Goal: Complete application form

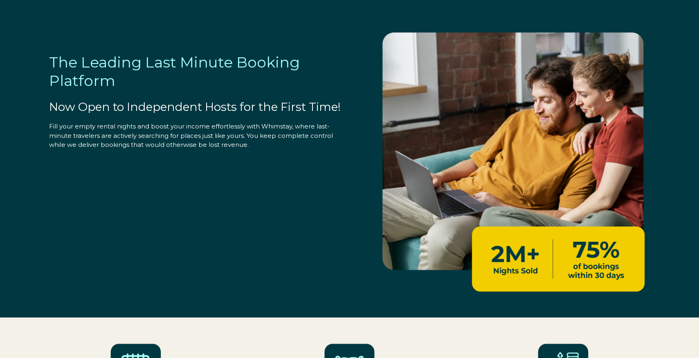
select select "US"
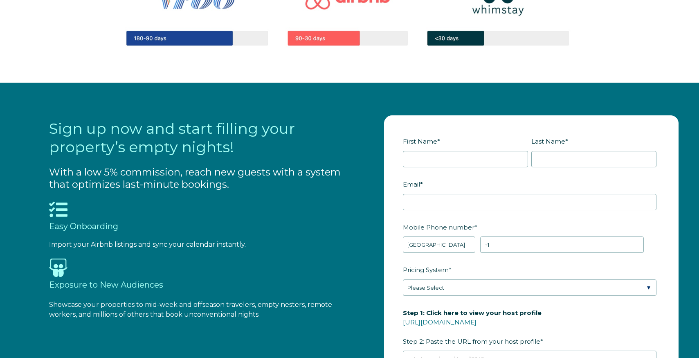
scroll to position [841, 0]
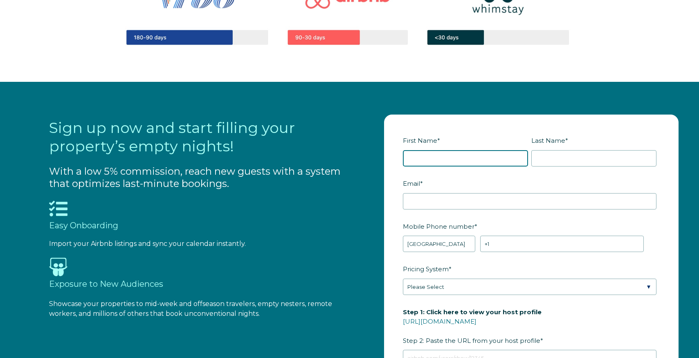
click at [417, 157] on input "First Name *" at bounding box center [465, 158] width 125 height 16
type input "pat"
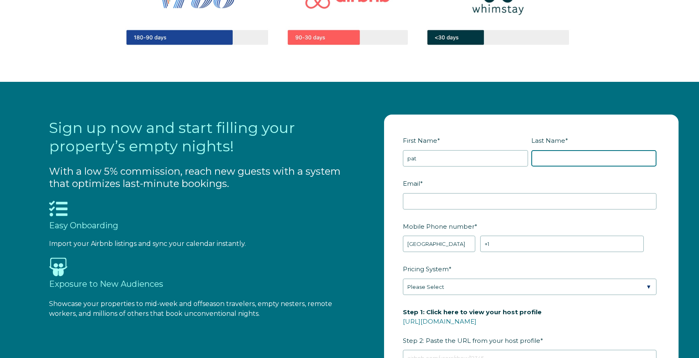
type input "[PERSON_NAME]"
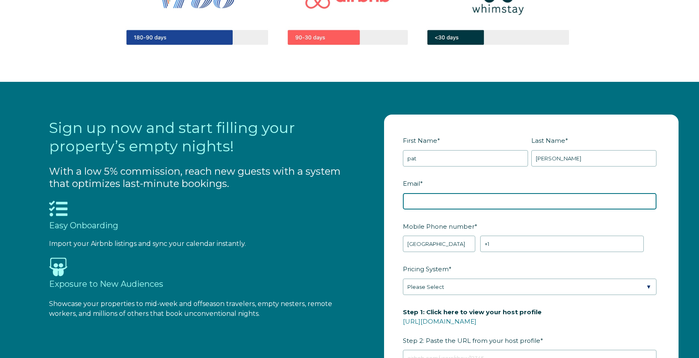
type input "[EMAIL_ADDRESS][DOMAIN_NAME]"
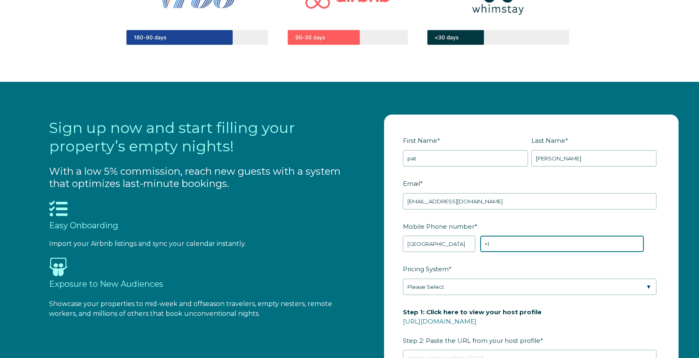
click at [498, 242] on input "+1" at bounding box center [562, 244] width 164 height 16
type input "[PHONE_NUMBER]"
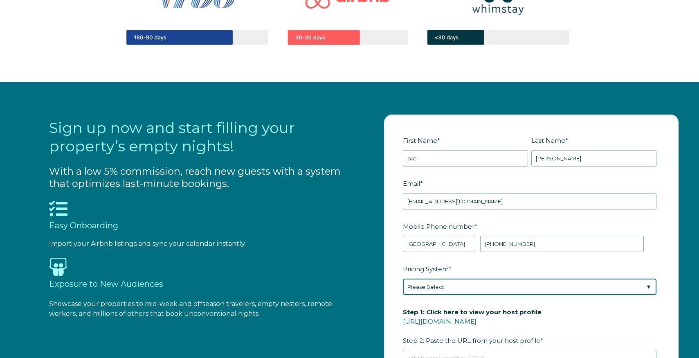
click at [646, 286] on select "Please Select Manual Airbnb Smart Pricing PriceLabs Wheelhouse Beyond Pricing 3…" at bounding box center [530, 287] width 254 height 16
select select "Airbnb Smart Pricing"
click at [403, 279] on select "Please Select Manual Airbnb Smart Pricing PriceLabs Wheelhouse Beyond Pricing 3…" at bounding box center [530, 287] width 254 height 16
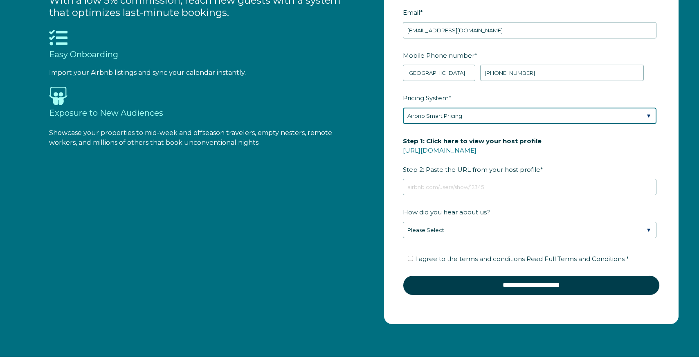
scroll to position [1014, 0]
